Goal: Check status

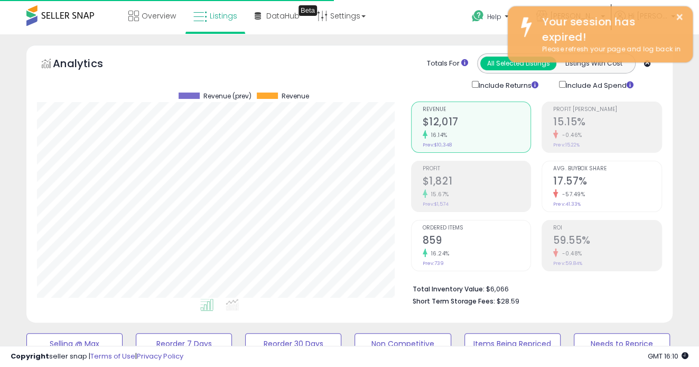
scroll to position [217, 374]
